Goal: Task Accomplishment & Management: Use online tool/utility

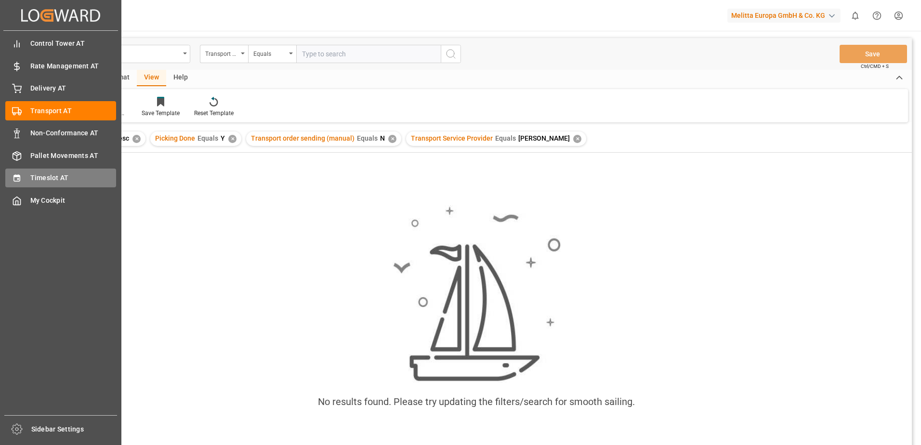
click at [16, 177] on icon at bounding box center [16, 178] width 6 height 7
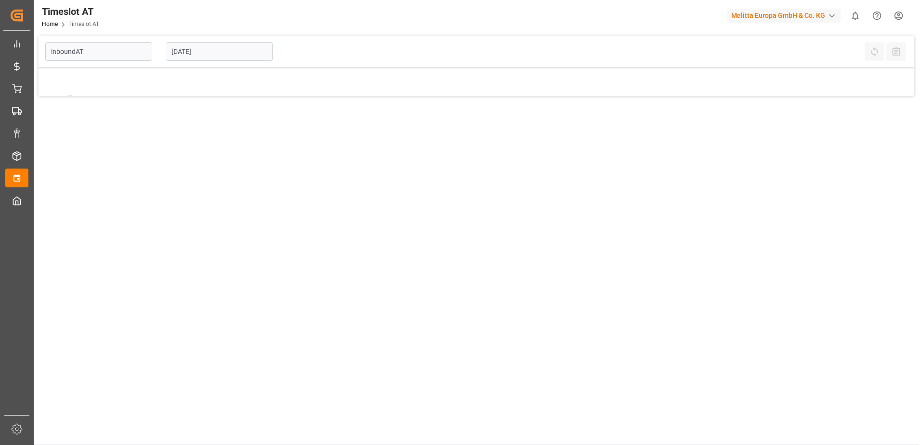
type input "Inbound AT"
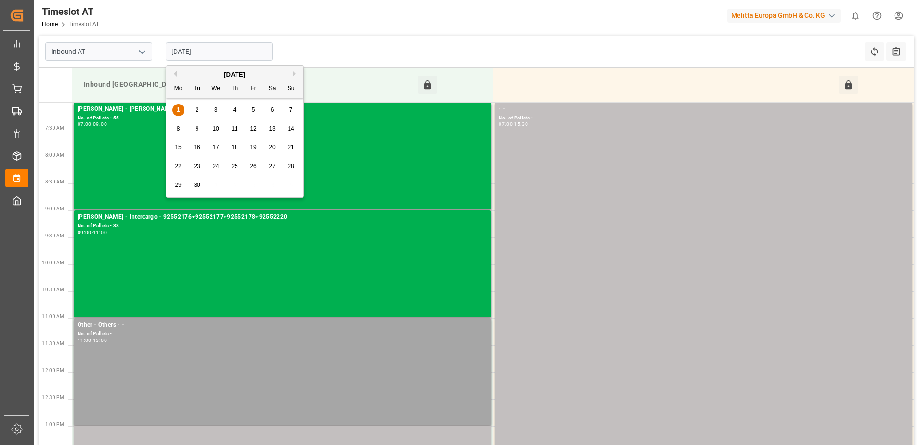
click at [194, 50] on input "[DATE]" at bounding box center [219, 51] width 107 height 18
click at [193, 109] on div "2" at bounding box center [197, 110] width 12 height 12
type input "[DATE]"
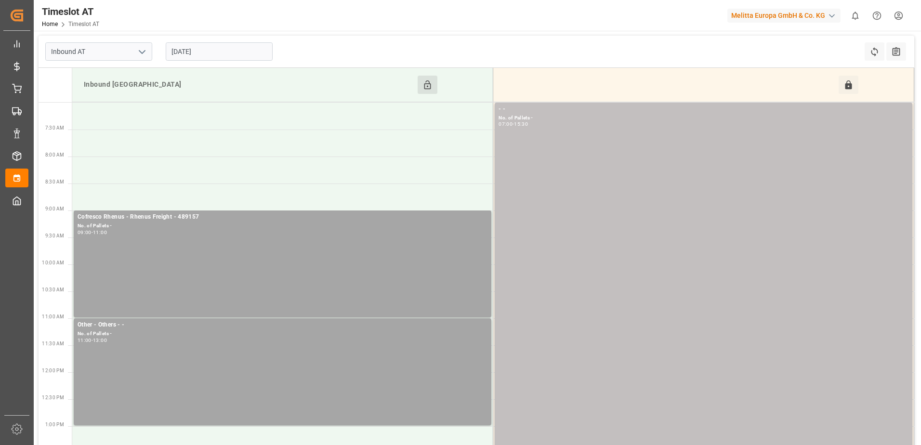
click at [427, 79] on button "Click to Block this Resource" at bounding box center [427, 85] width 20 height 18
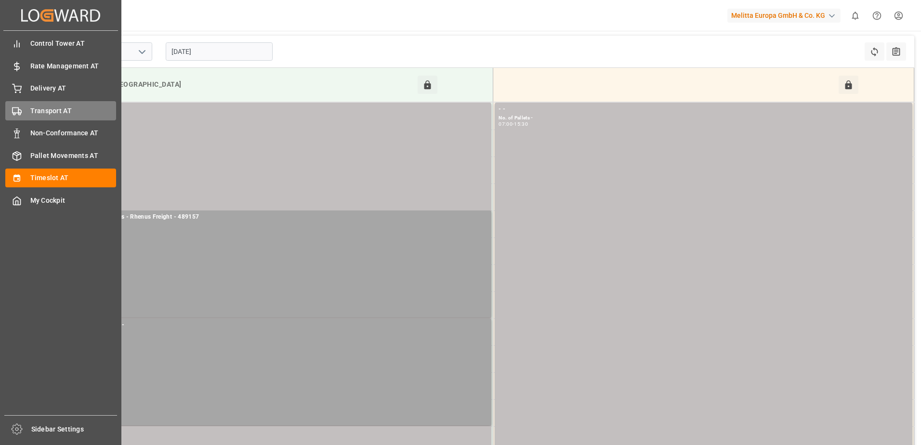
click at [35, 109] on span "Transport AT" at bounding box center [73, 111] width 86 height 10
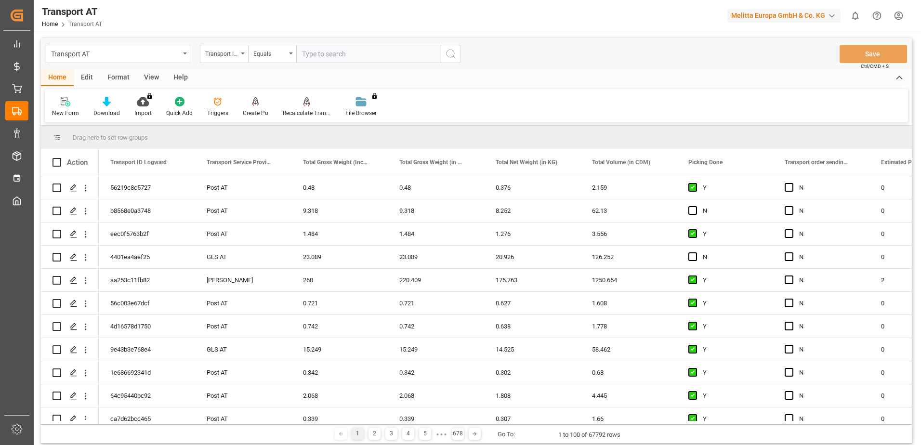
click at [147, 78] on div "View" at bounding box center [151, 78] width 29 height 16
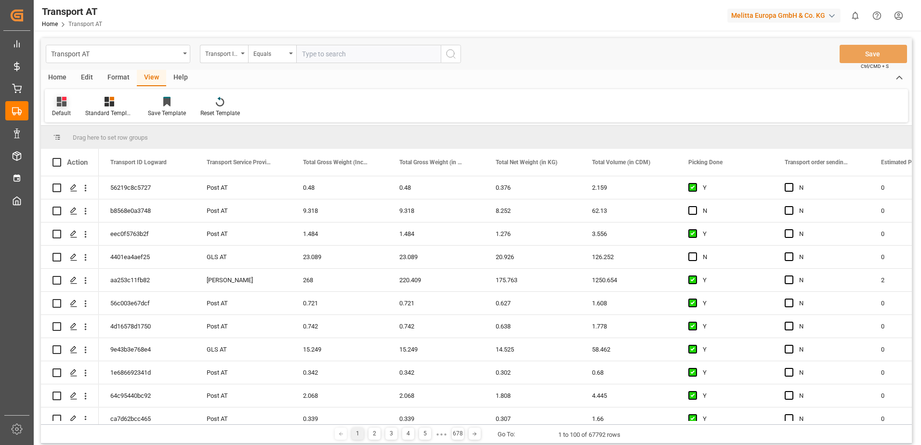
click at [59, 103] on icon at bounding box center [62, 102] width 10 height 10
click at [73, 155] on div "Data" at bounding box center [99, 156] width 84 height 10
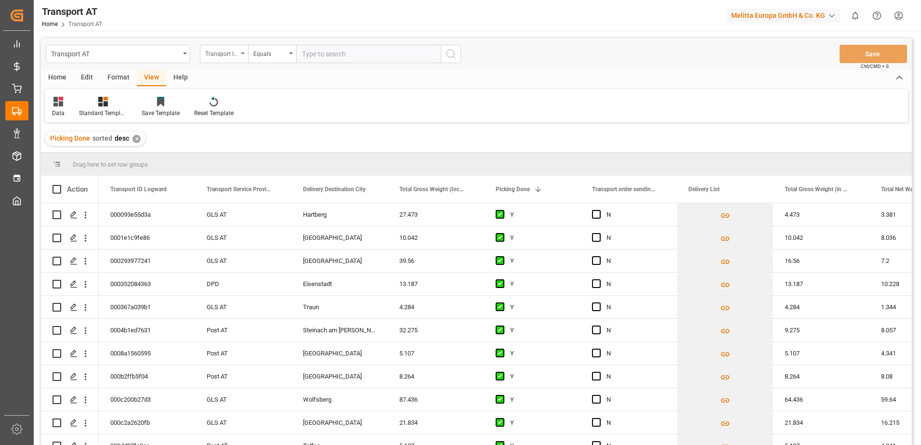
click at [222, 53] on div "Transport ID Logward" at bounding box center [221, 52] width 33 height 11
type input "Pi"
click at [226, 99] on div "Picking Done" at bounding box center [271, 98] width 143 height 20
click at [334, 52] on input "text" at bounding box center [368, 54] width 144 height 18
type input "Y"
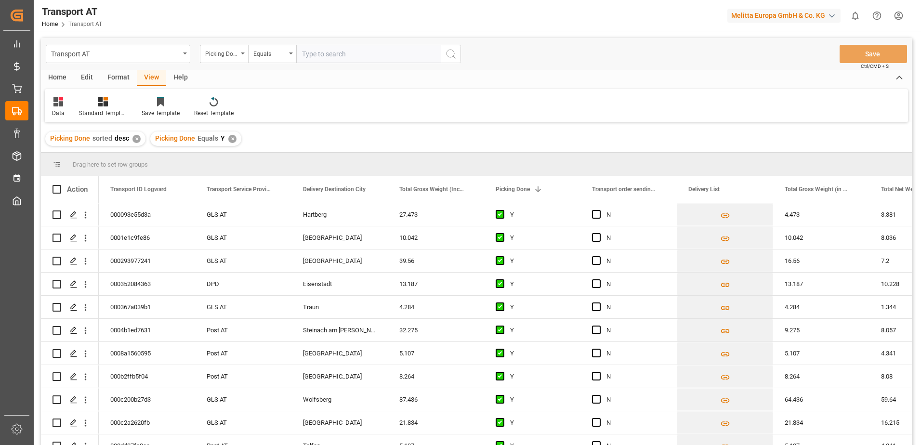
click at [221, 54] on div "Picking Done" at bounding box center [221, 52] width 33 height 11
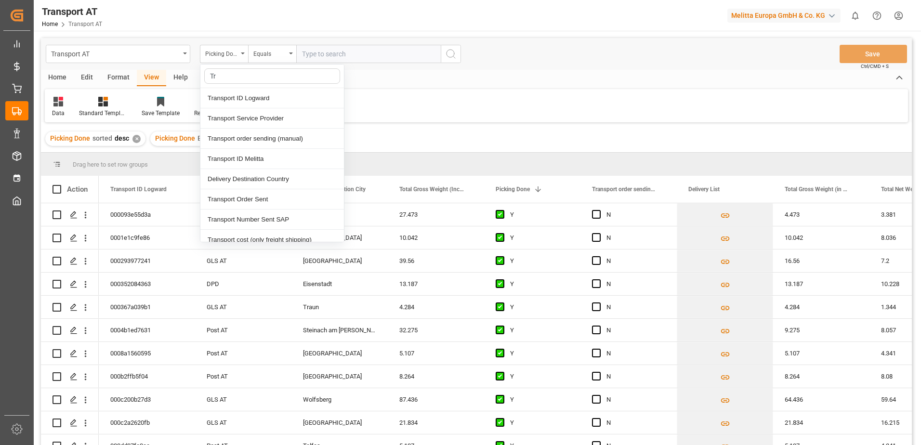
type input "Tra"
click at [232, 136] on div "Transport order sending (manual)" at bounding box center [271, 139] width 143 height 20
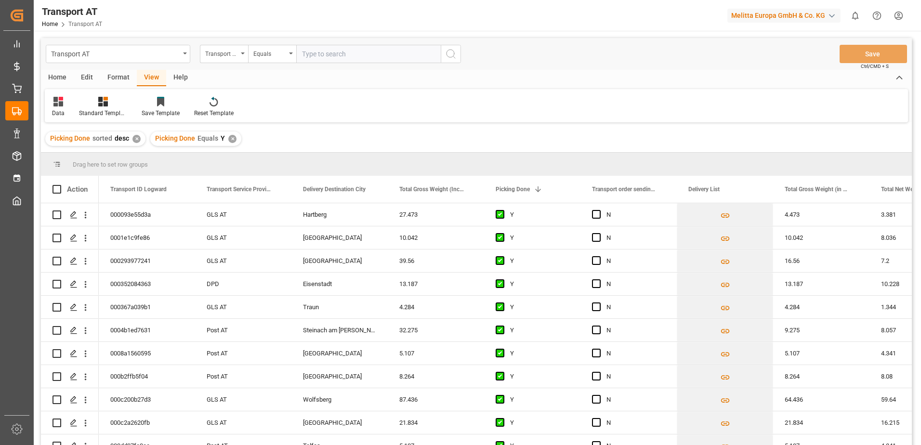
click at [326, 54] on input "text" at bounding box center [368, 54] width 144 height 18
type input "N"
click at [220, 53] on div "Transport order sending (manual)" at bounding box center [221, 52] width 33 height 11
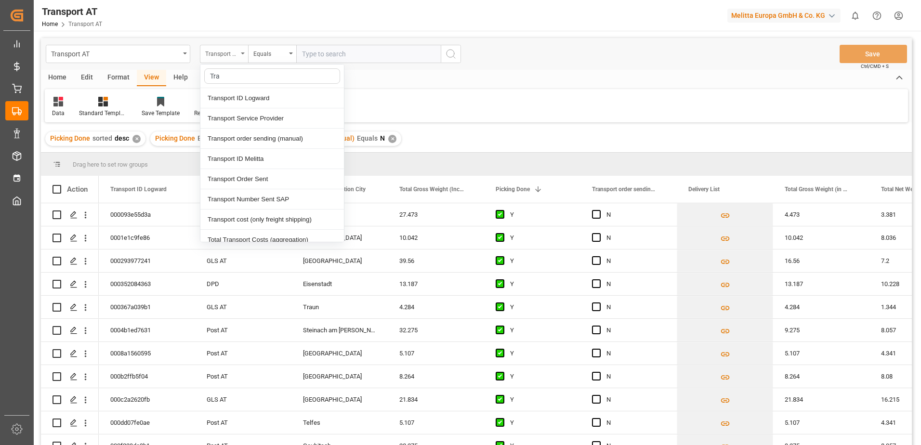
type input "[PERSON_NAME]"
click at [237, 117] on div "Transport Service Provider" at bounding box center [271, 118] width 143 height 20
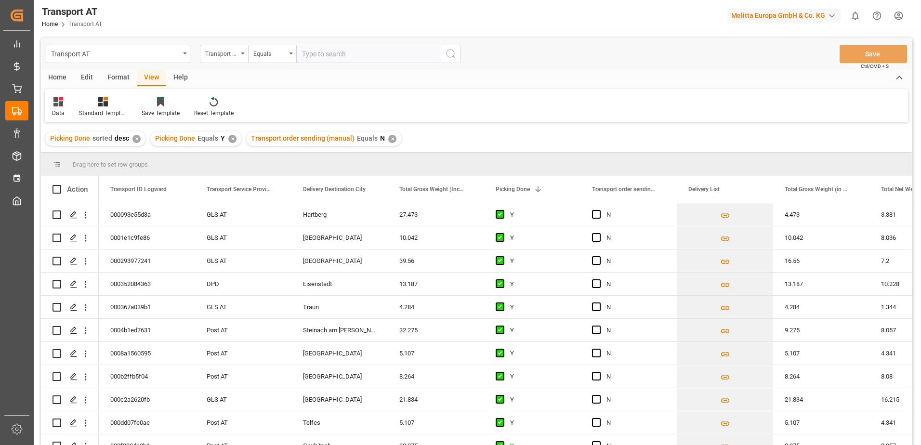
click at [319, 54] on input "text" at bounding box center [368, 54] width 144 height 18
type input "[PERSON_NAME]"
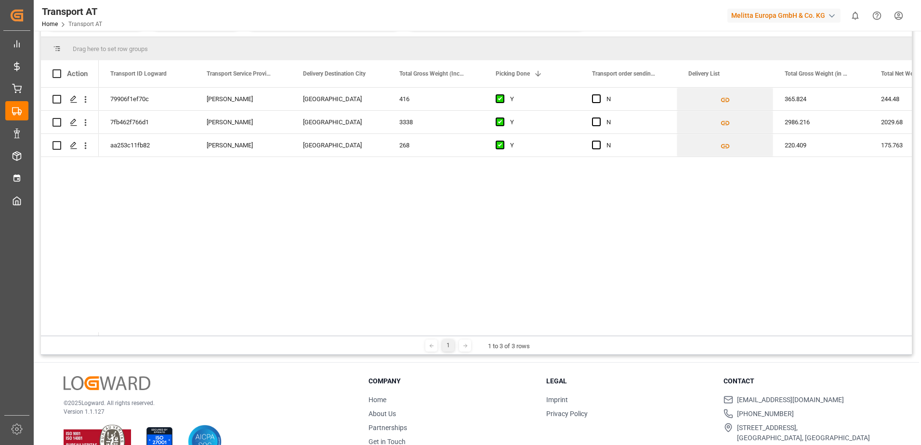
scroll to position [143, 0]
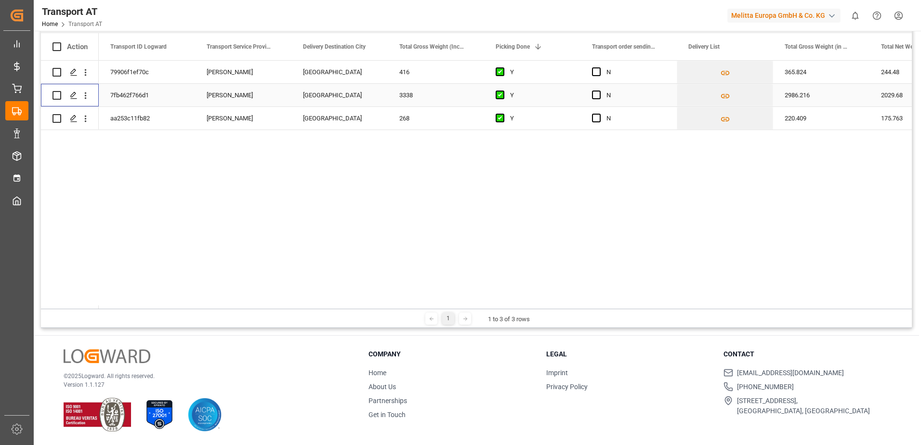
click at [54, 90] on div "Press SPACE to select this row." at bounding box center [56, 95] width 9 height 22
click at [56, 72] on input "Press Space to toggle row selection (unchecked)" at bounding box center [56, 72] width 9 height 9
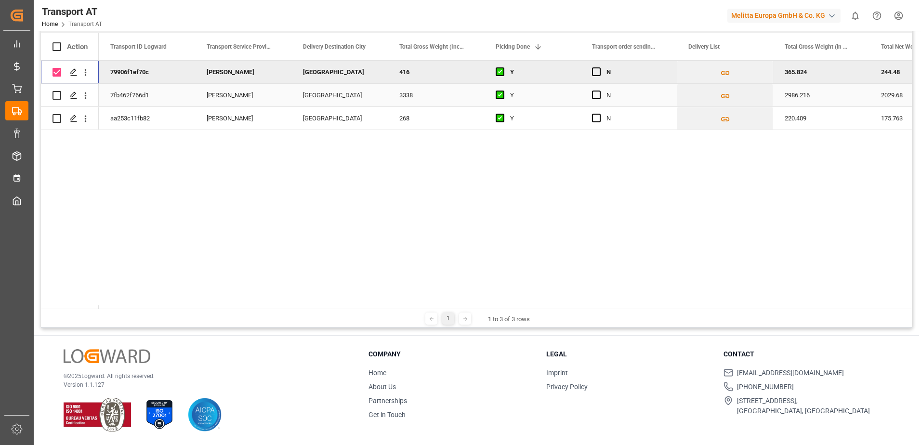
click at [56, 89] on div "Press SPACE to select this row." at bounding box center [56, 95] width 9 height 22
click at [57, 73] on input "Press Space to toggle row selection (checked)" at bounding box center [56, 72] width 9 height 9
checkbox input "false"
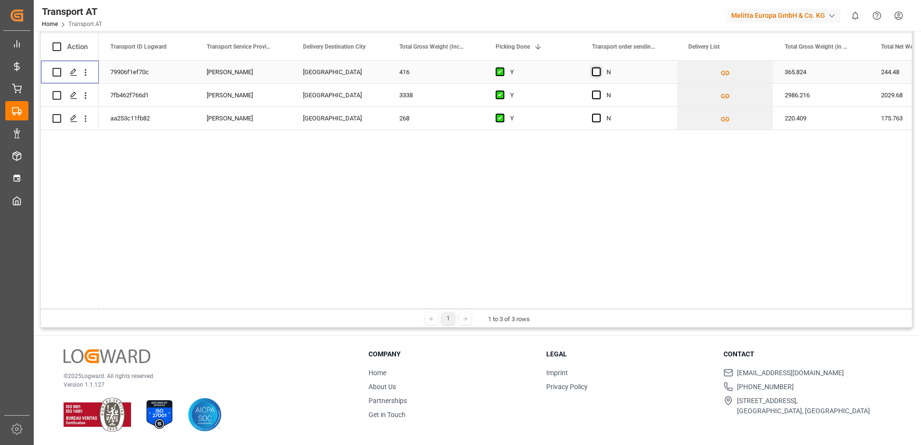
click at [597, 68] on span "Press SPACE to select this row." at bounding box center [596, 71] width 9 height 9
click at [599, 67] on input "Press SPACE to select this row." at bounding box center [599, 67] width 0 height 0
click at [593, 91] on span "Press SPACE to select this row." at bounding box center [596, 95] width 9 height 9
click at [599, 91] on input "Press SPACE to select this row." at bounding box center [599, 91] width 0 height 0
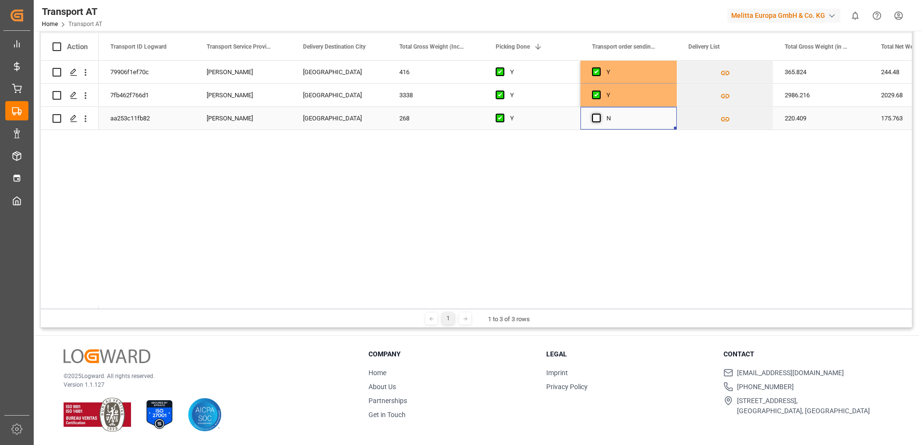
click at [597, 117] on span "Press SPACE to select this row." at bounding box center [596, 118] width 9 height 9
click at [599, 114] on input "Press SPACE to select this row." at bounding box center [599, 114] width 0 height 0
click at [623, 71] on div "Y" at bounding box center [635, 72] width 59 height 22
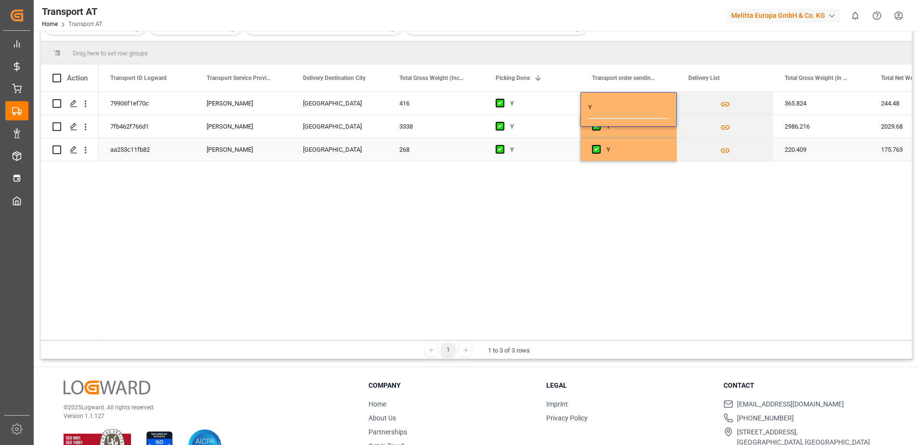
scroll to position [94, 0]
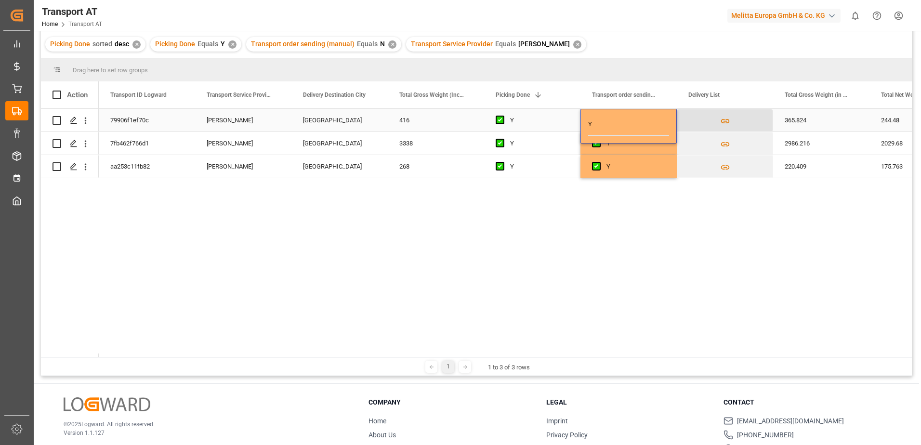
click at [718, 112] on button "Press SPACE to select this row." at bounding box center [724, 120] width 95 height 22
click at [720, 120] on icon "Press SPACE to select this row." at bounding box center [725, 121] width 10 height 10
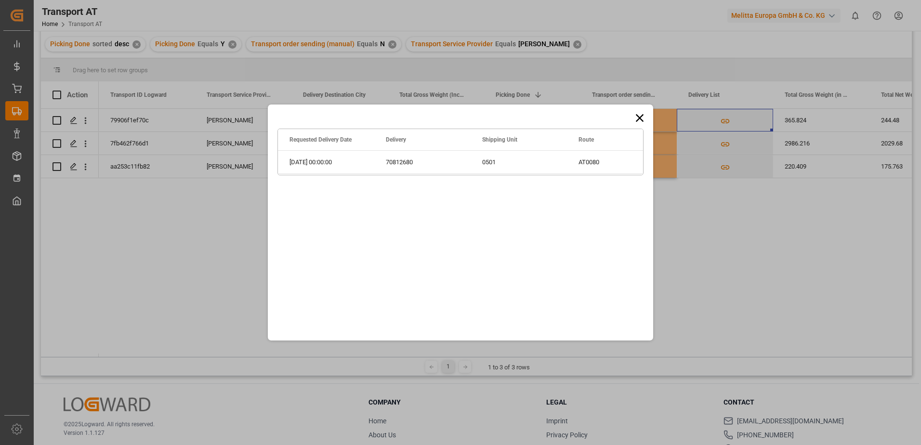
click at [736, 207] on div "Drag here to set row groups Drag here to set column labels Requested Delivery D…" at bounding box center [460, 222] width 921 height 445
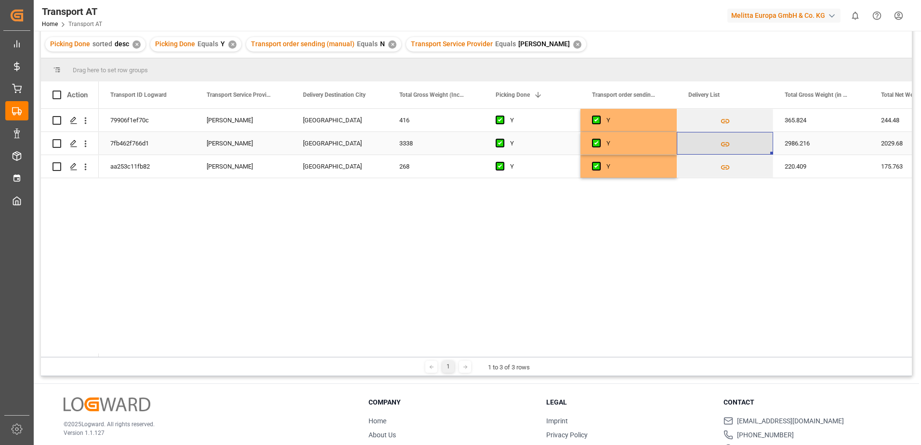
click at [722, 142] on icon "Press SPACE to select this row." at bounding box center [725, 144] width 10 height 10
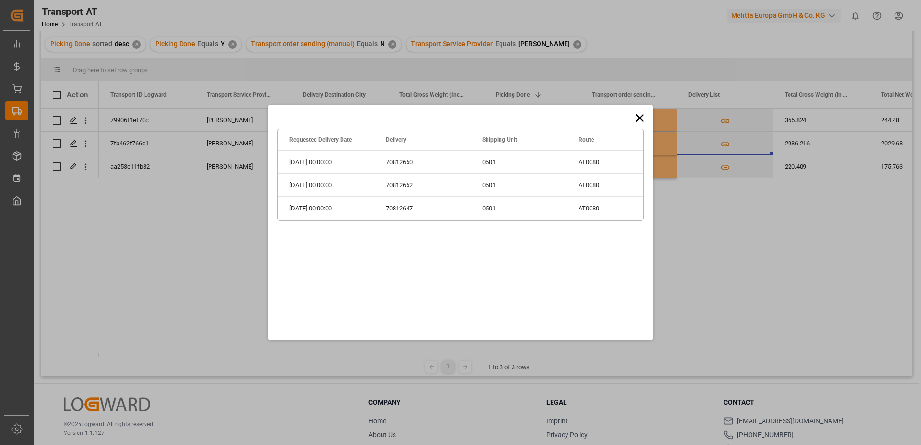
click at [734, 260] on div "Drag here to set row groups Drag here to set column labels Requested Delivery D…" at bounding box center [460, 222] width 921 height 445
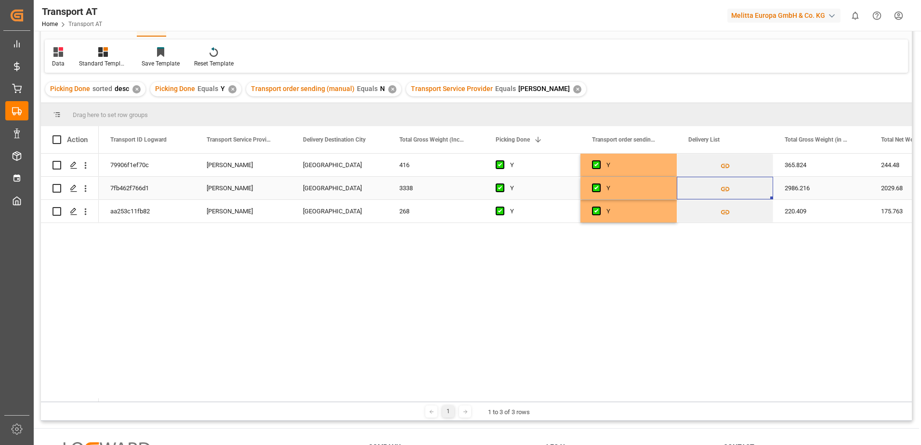
scroll to position [0, 0]
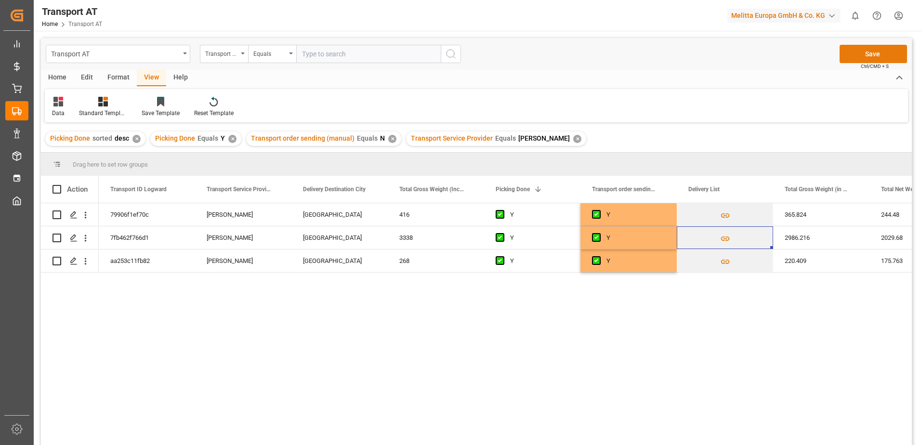
click at [860, 55] on button "Save" at bounding box center [872, 54] width 67 height 18
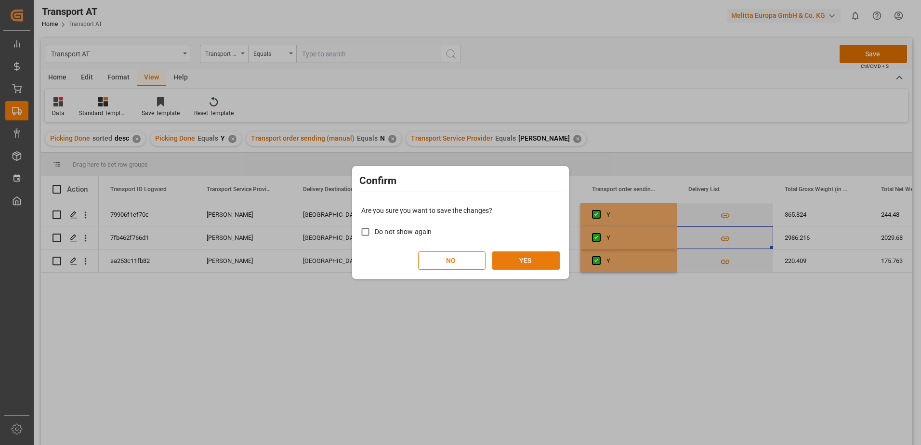
click at [524, 259] on button "YES" at bounding box center [525, 260] width 67 height 18
